Goal: Find specific page/section: Find specific page/section

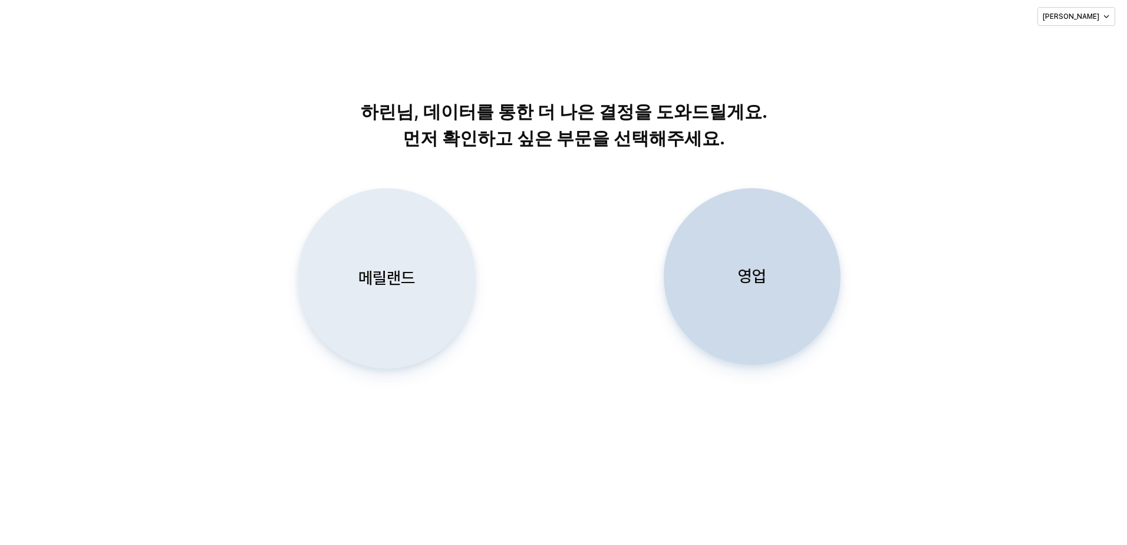
click at [368, 303] on div "메릴랜드" at bounding box center [387, 278] width 166 height 179
